Goal: Check status: Check status

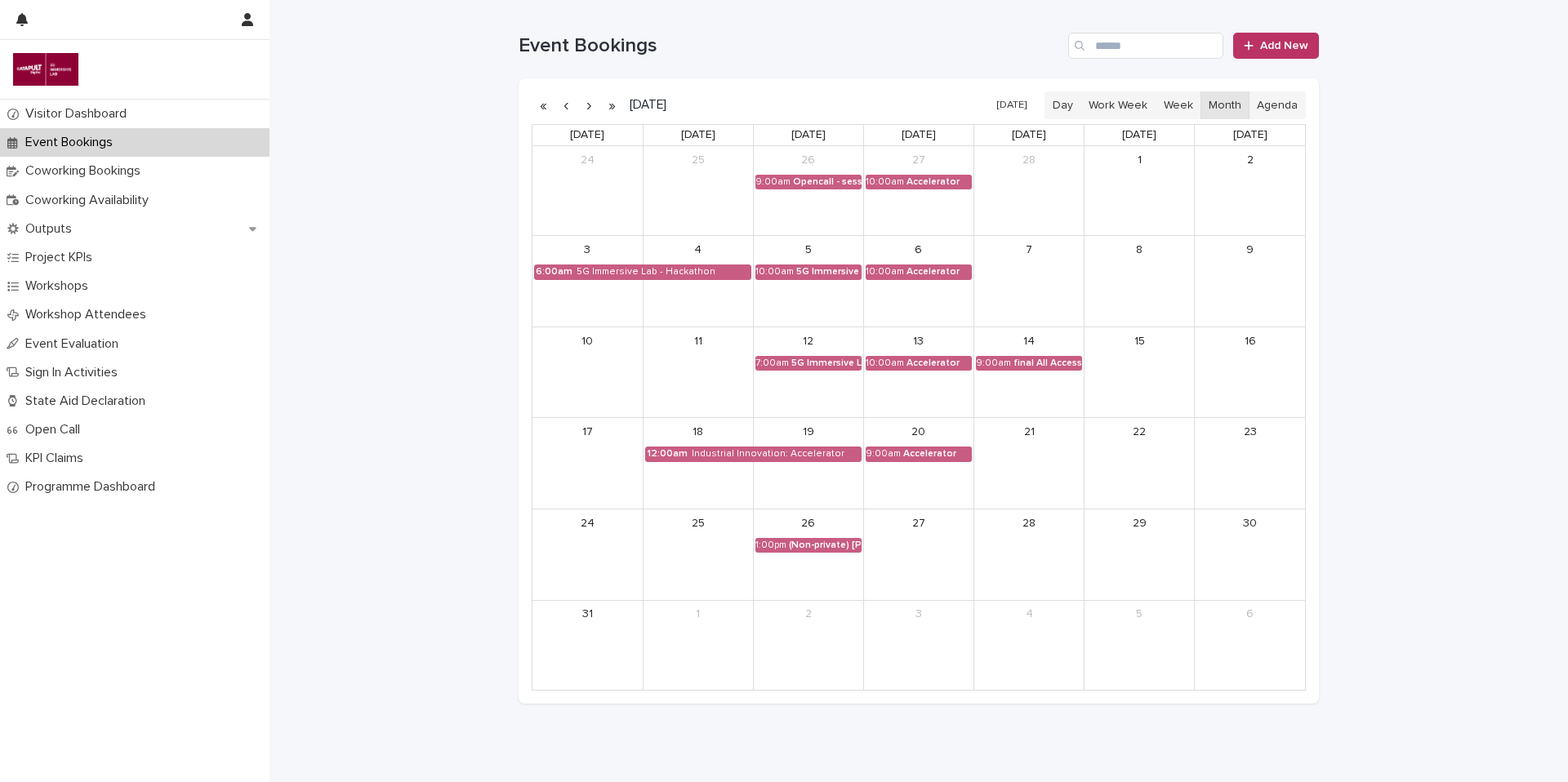
click at [581, 103] on button "button" at bounding box center [589, 105] width 23 height 26
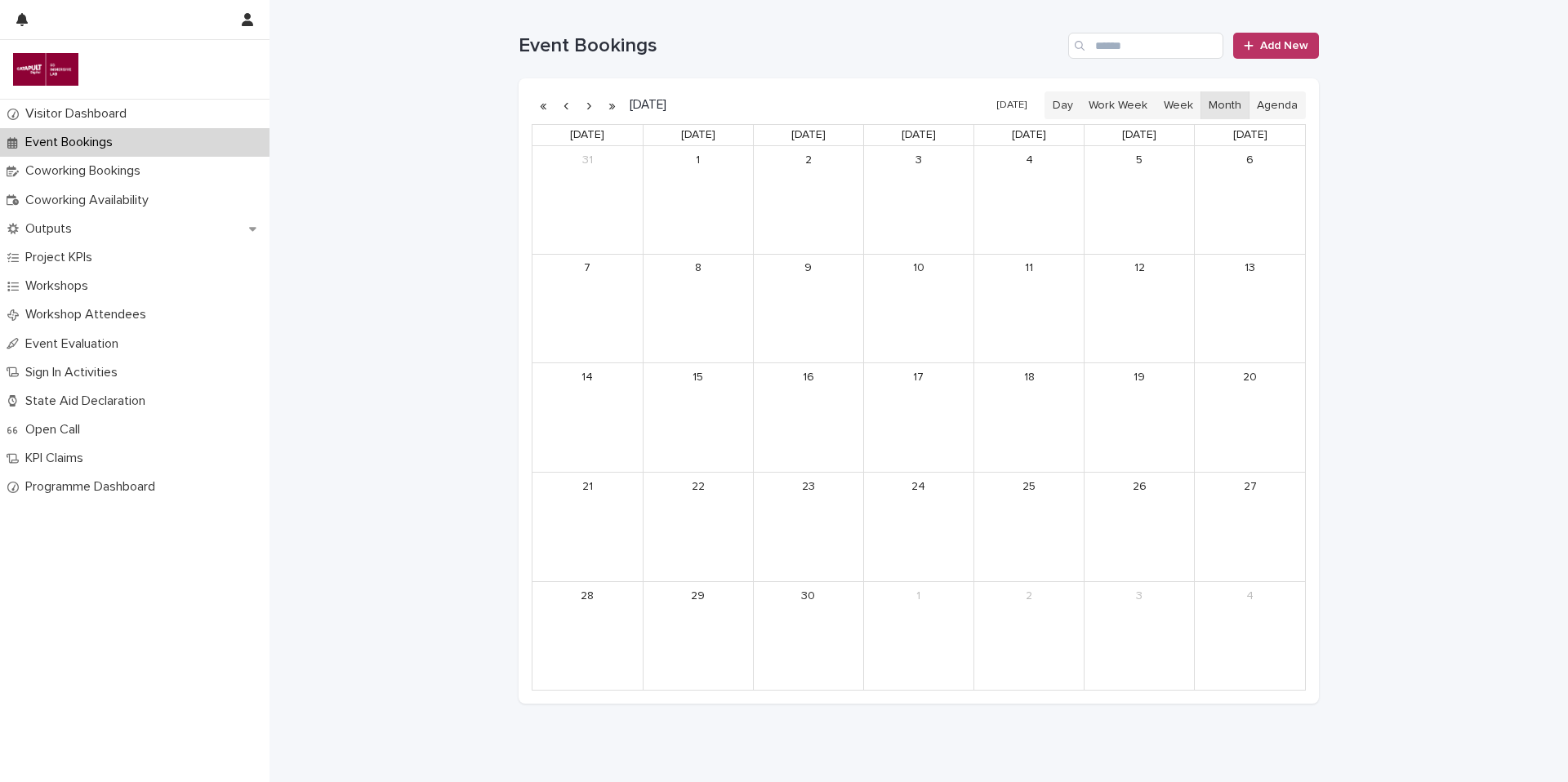
click at [581, 103] on button "button" at bounding box center [589, 105] width 23 height 26
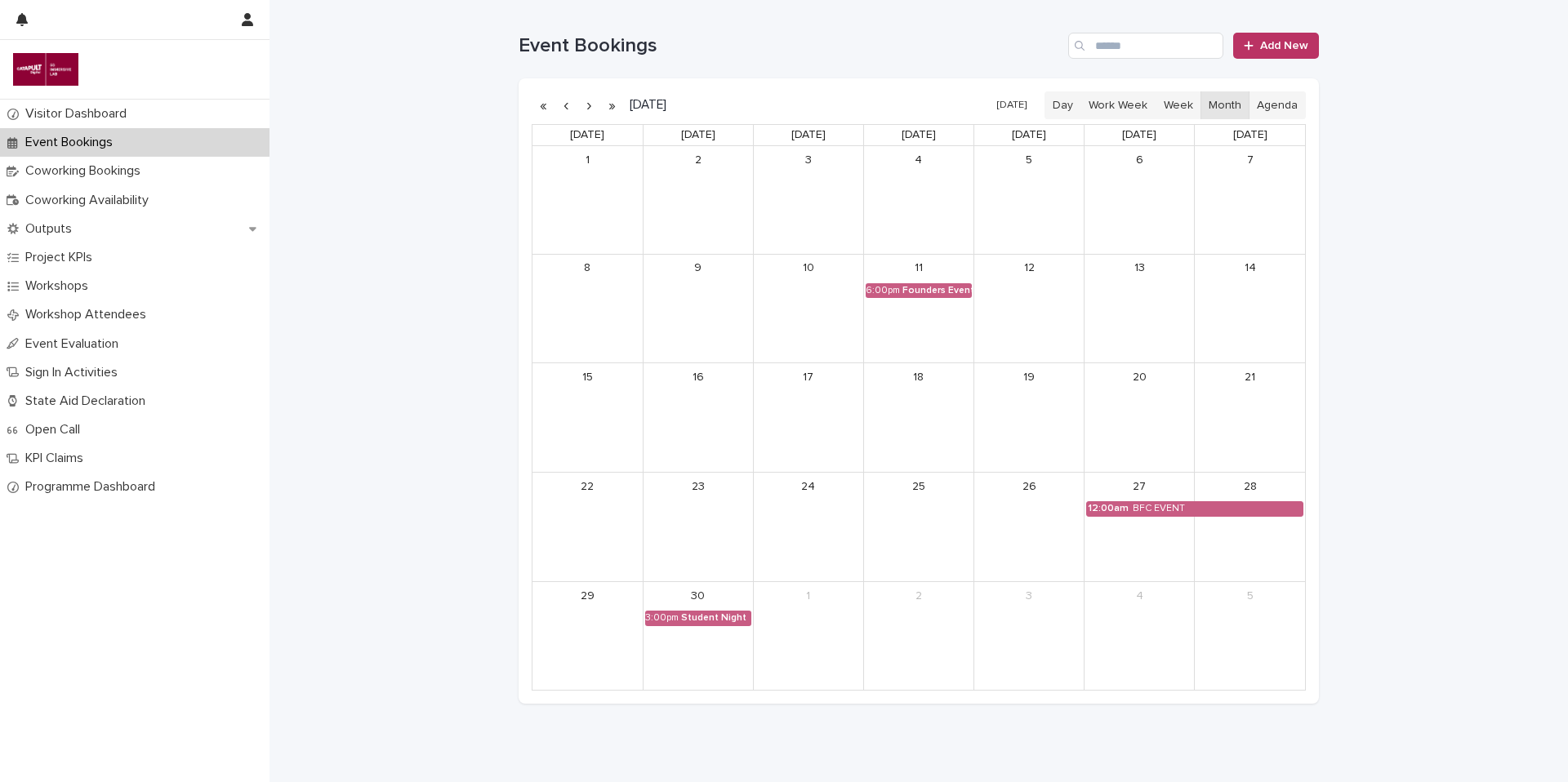
click at [563, 105] on button "button" at bounding box center [566, 105] width 23 height 26
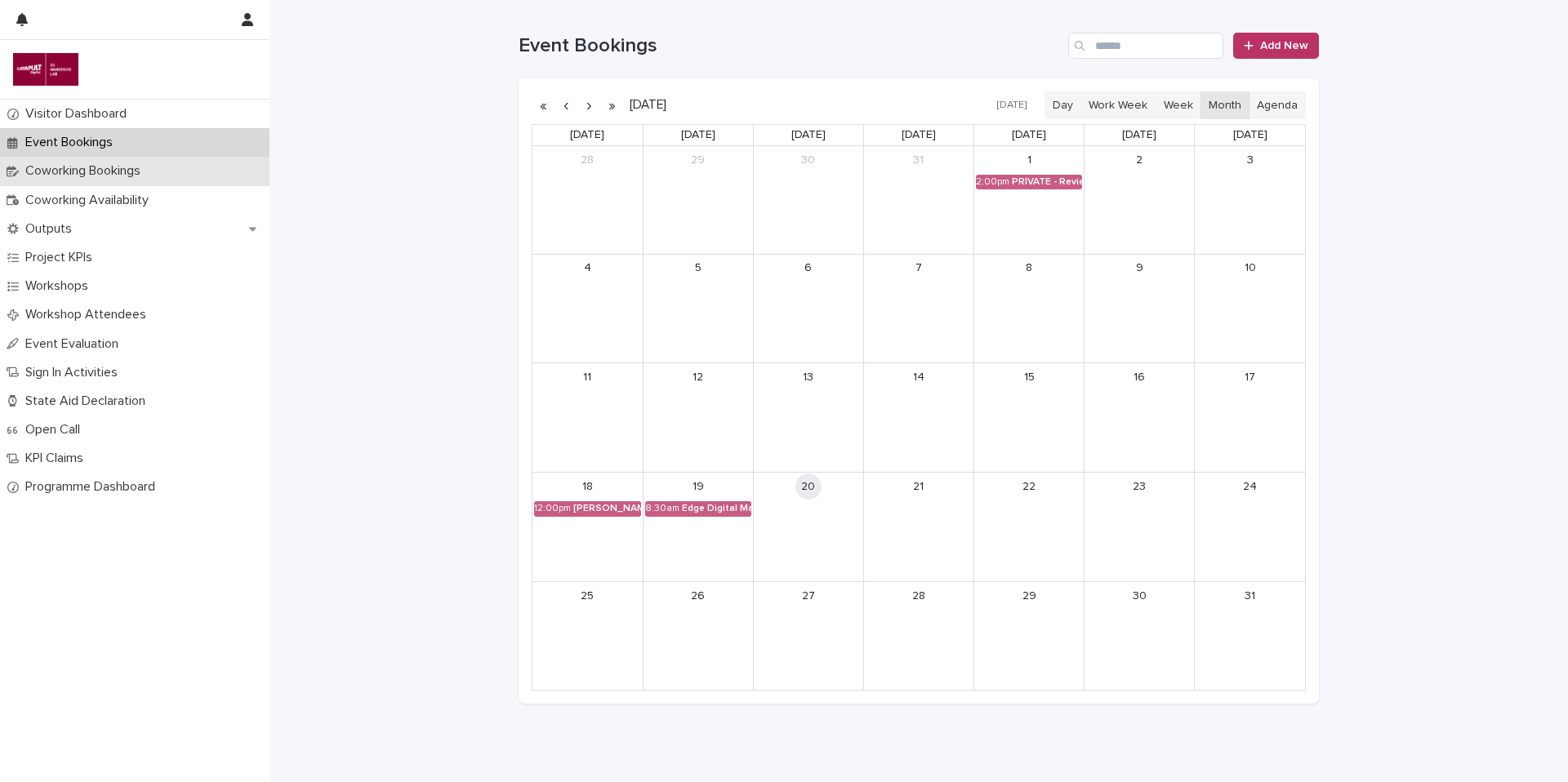
click at [96, 169] on p "Coworking Bookings" at bounding box center [85, 171] width 135 height 16
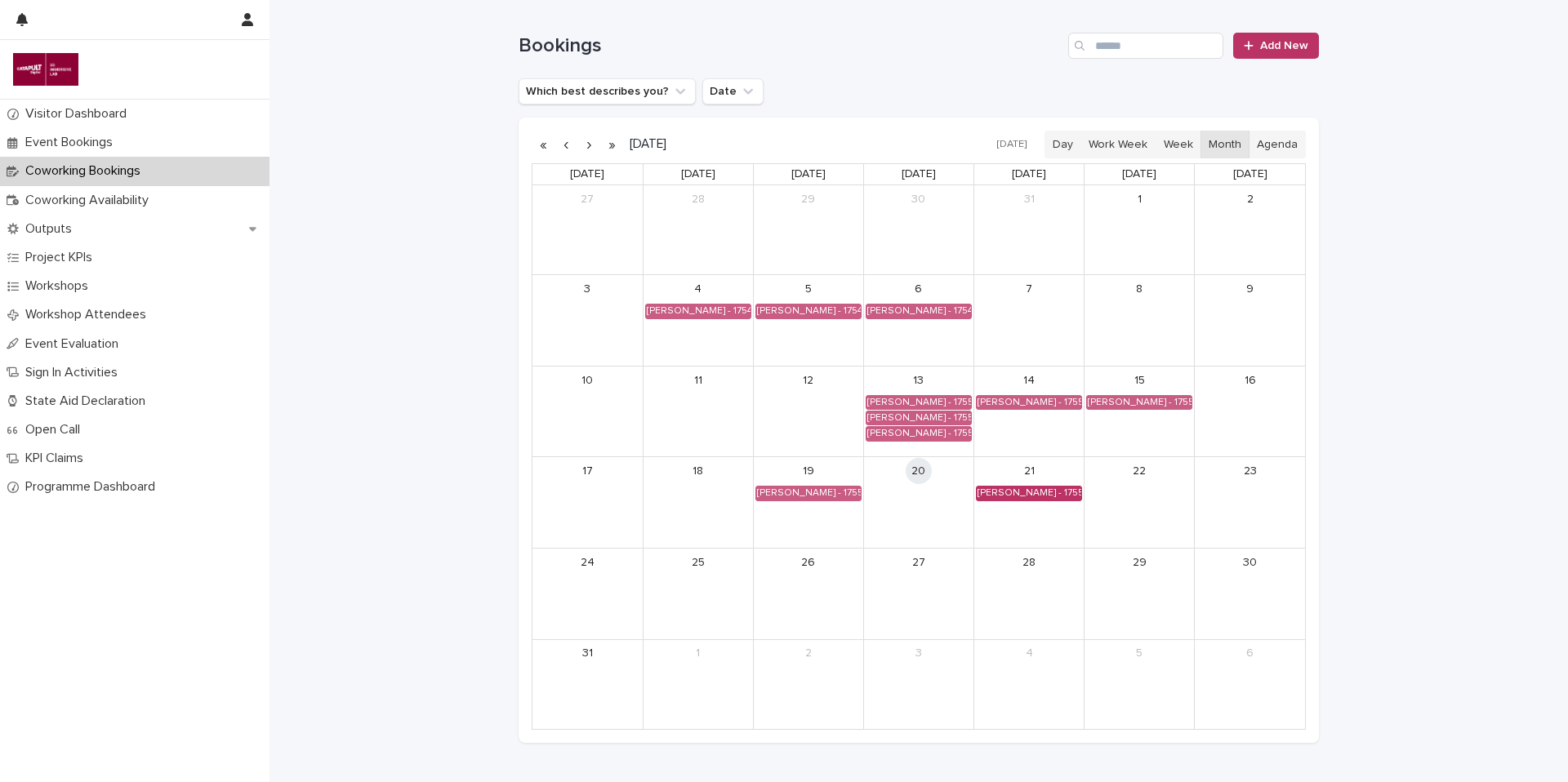
click at [1025, 489] on div "[PERSON_NAME] - 1755734400" at bounding box center [1030, 493] width 105 height 13
click at [1130, 457] on button "×" at bounding box center [1130, 459] width 19 height 19
